Goal: Task Accomplishment & Management: Use online tool/utility

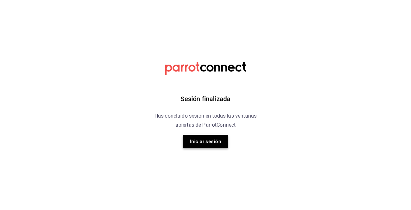
click at [217, 143] on button "Iniciar sesión" at bounding box center [205, 142] width 45 height 14
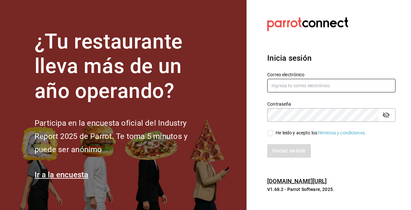
type input "dahyansolis18@hotmail.com"
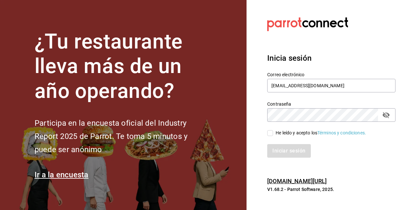
click at [337, 77] on div "Correo electrónico dahyansolis18@hotmail.com" at bounding box center [331, 83] width 128 height 22
click at [269, 134] on input "He leído y acepto los Términos y condiciones." at bounding box center [270, 133] width 6 height 6
checkbox input "true"
click at [281, 153] on button "Iniciar sesión" at bounding box center [289, 151] width 44 height 14
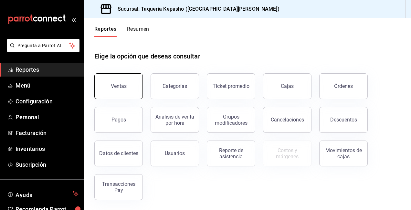
click at [109, 88] on button "Ventas" at bounding box center [118, 86] width 48 height 26
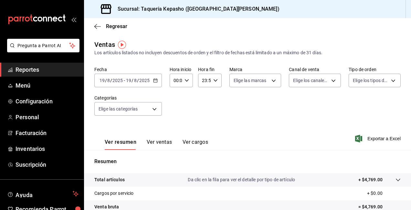
click at [66, 64] on link "Reportes" at bounding box center [42, 70] width 84 height 14
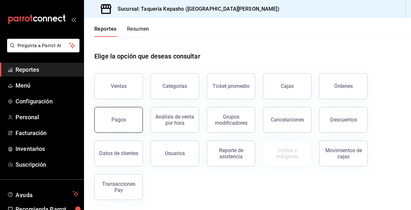
click at [136, 127] on button "Pagos" at bounding box center [118, 120] width 48 height 26
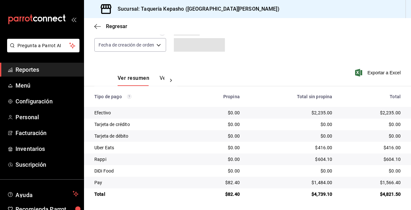
scroll to position [64, 0]
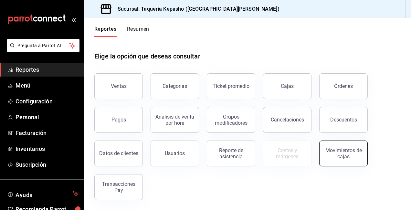
click at [336, 143] on button "Movimientos de cajas" at bounding box center [343, 154] width 48 height 26
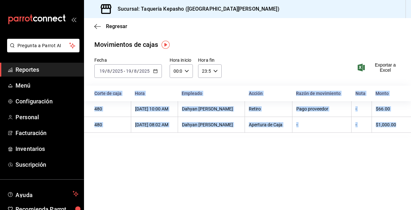
click at [67, 70] on span "Reportes" at bounding box center [47, 69] width 63 height 9
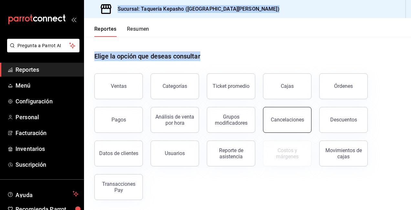
click at [299, 122] on div "Cancelaciones" at bounding box center [287, 120] width 33 height 6
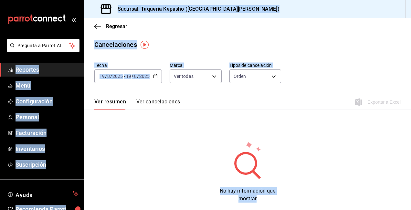
click at [67, 68] on span "Reportes" at bounding box center [47, 69] width 63 height 9
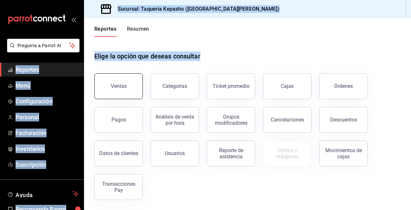
click at [127, 94] on button "Ventas" at bounding box center [118, 86] width 48 height 26
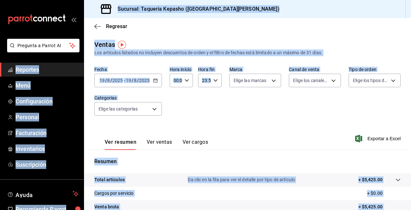
click at [262, 112] on div "Fecha 2025-08-19 19 / 8 / 2025 - 2025-08-19 19 / 8 / 2025 Hora inicio 00:00 Hor…" at bounding box center [247, 95] width 306 height 57
